Goal: Find specific fact: Find specific fact

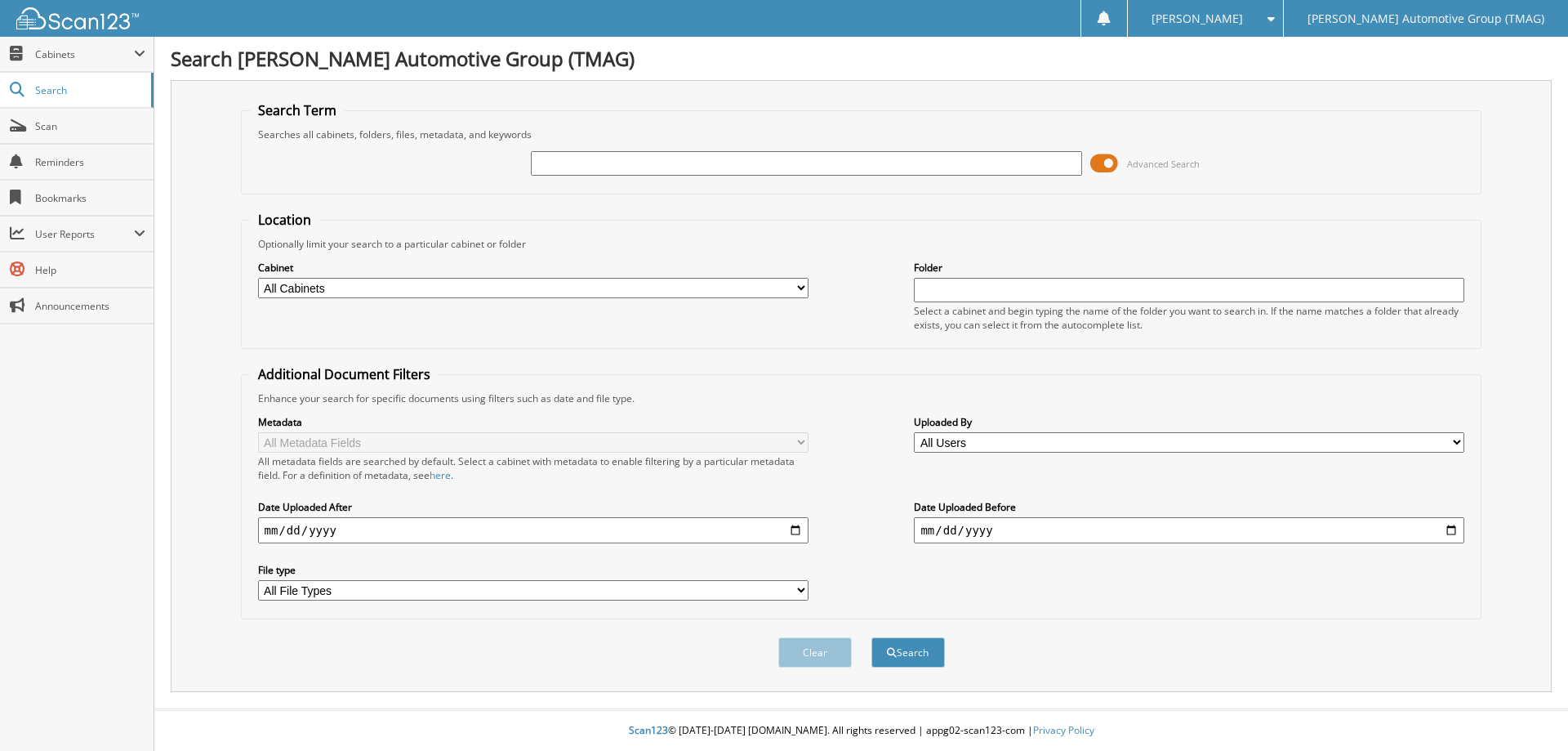
click at [652, 160] on input "text" at bounding box center [805, 163] width 550 height 24
type input "721747"
click at [871, 637] on button "Search" at bounding box center [908, 652] width 74 height 30
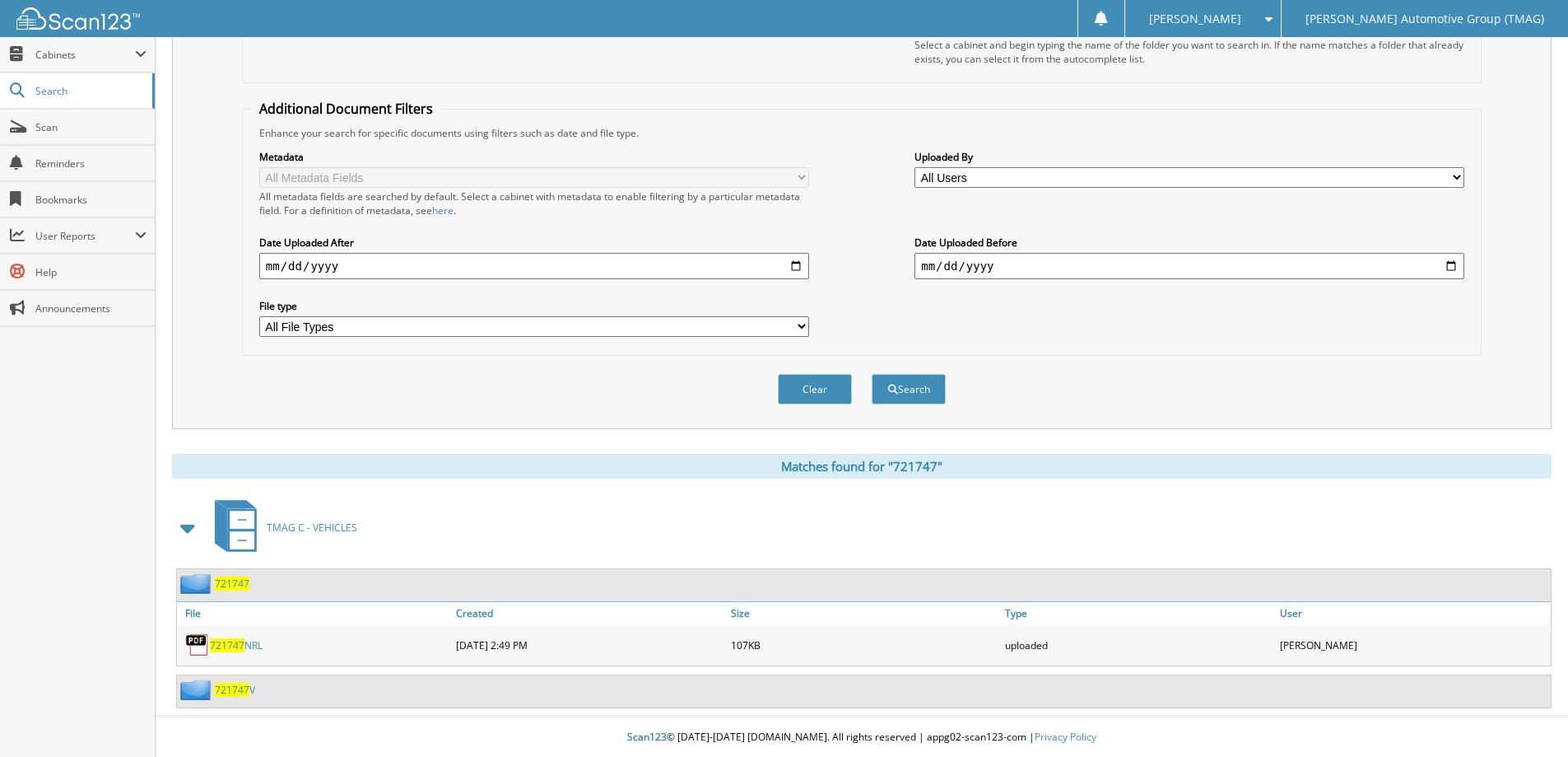
scroll to position [270, 0]
click at [236, 583] on span "721747" at bounding box center [232, 582] width 34 height 14
